Goal: Check status: Check status

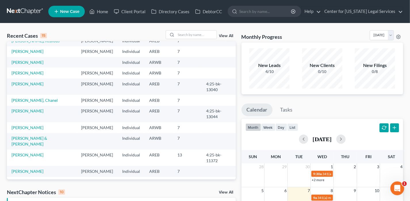
scroll to position [39, 0]
click at [188, 37] on input "search" at bounding box center [196, 35] width 40 height 8
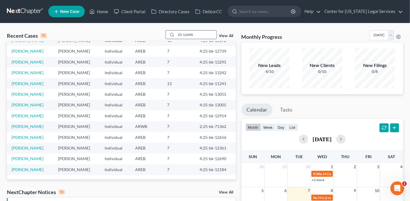
type input "25-12690"
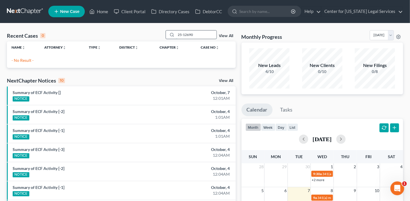
scroll to position [0, 0]
drag, startPoint x: 194, startPoint y: 33, endPoint x: 175, endPoint y: 38, distance: 19.9
click at [175, 38] on div "25-12690" at bounding box center [191, 34] width 51 height 9
click at [105, 14] on link "Home" at bounding box center [99, 11] width 24 height 10
click at [104, 11] on link "Home" at bounding box center [99, 11] width 24 height 10
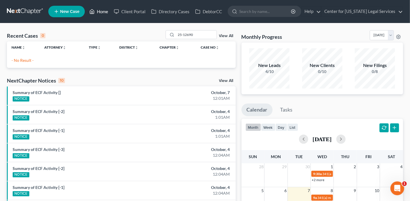
click at [100, 11] on link "Home" at bounding box center [99, 11] width 24 height 10
